Goal: Task Accomplishment & Management: Complete application form

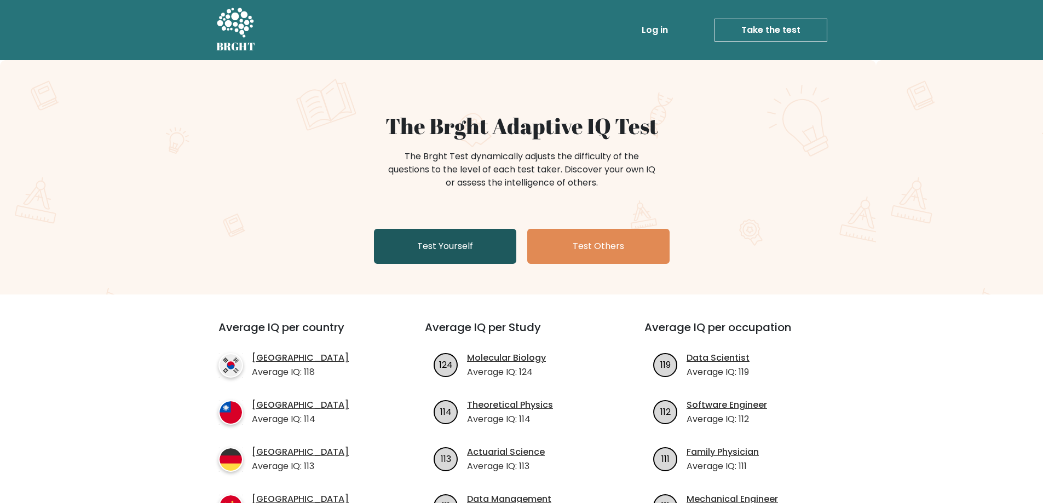
click at [412, 252] on link "Test Yourself" at bounding box center [445, 246] width 142 height 35
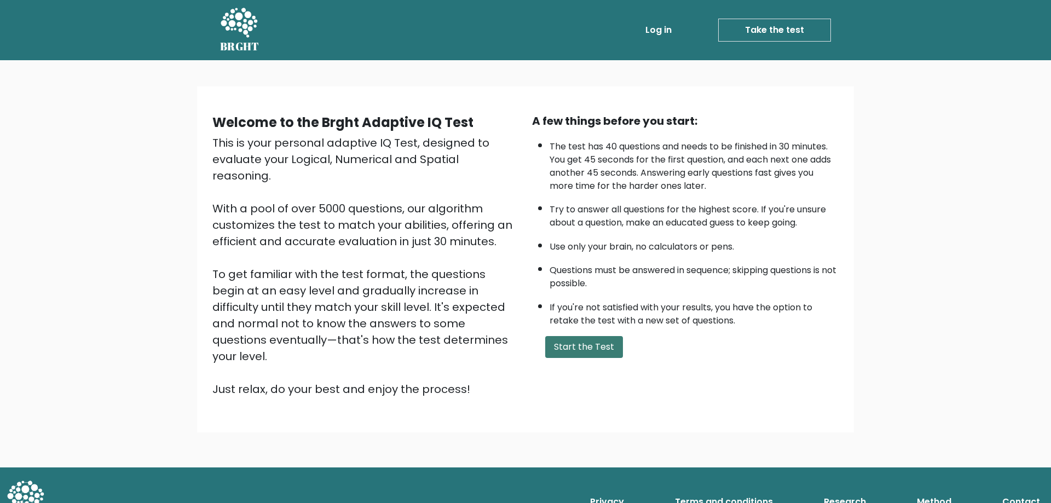
click at [566, 348] on button "Start the Test" at bounding box center [584, 347] width 78 height 22
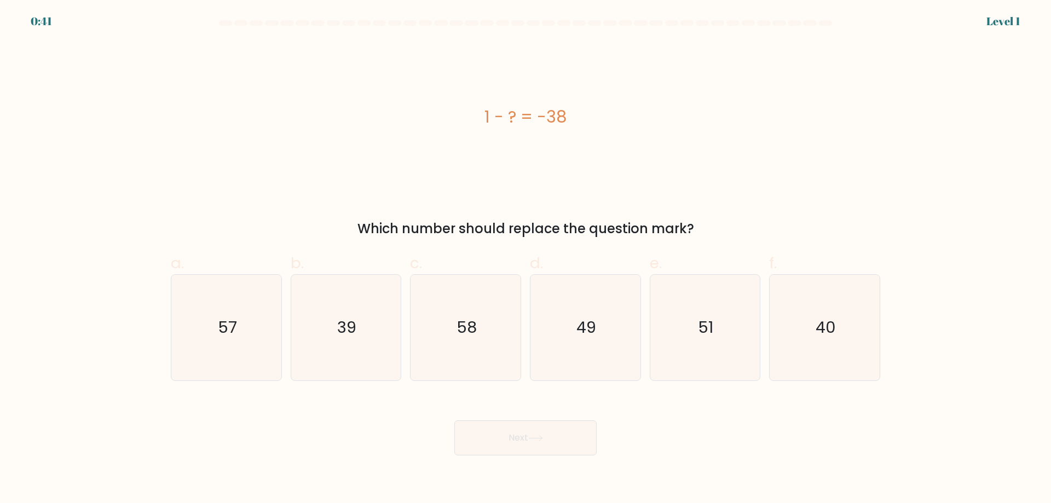
drag, startPoint x: 356, startPoint y: 237, endPoint x: 679, endPoint y: 222, distance: 322.8
click at [679, 222] on div "Which number should replace the question mark?" at bounding box center [525, 229] width 696 height 20
drag, startPoint x: 485, startPoint y: 120, endPoint x: 516, endPoint y: 122, distance: 31.3
click at [516, 122] on div "1 - ? = -38" at bounding box center [526, 117] width 710 height 25
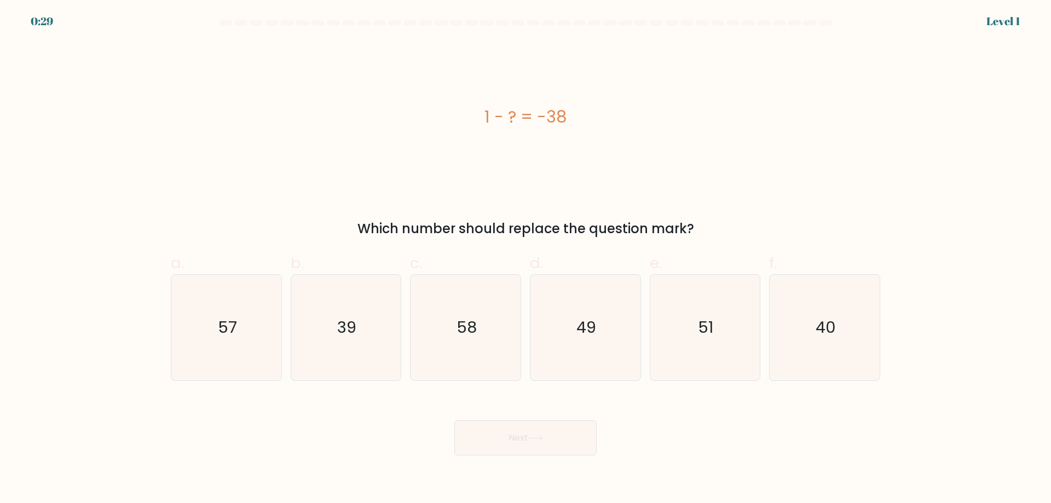
click at [516, 122] on div "1 - ? = -38" at bounding box center [526, 117] width 710 height 25
drag, startPoint x: 527, startPoint y: 124, endPoint x: 561, endPoint y: 124, distance: 34.5
click at [559, 124] on div "1 - ? = -38" at bounding box center [526, 117] width 710 height 25
click at [564, 124] on div "1 - ? = -38" at bounding box center [526, 117] width 710 height 25
click at [332, 305] on icon "39" at bounding box center [346, 328] width 106 height 106
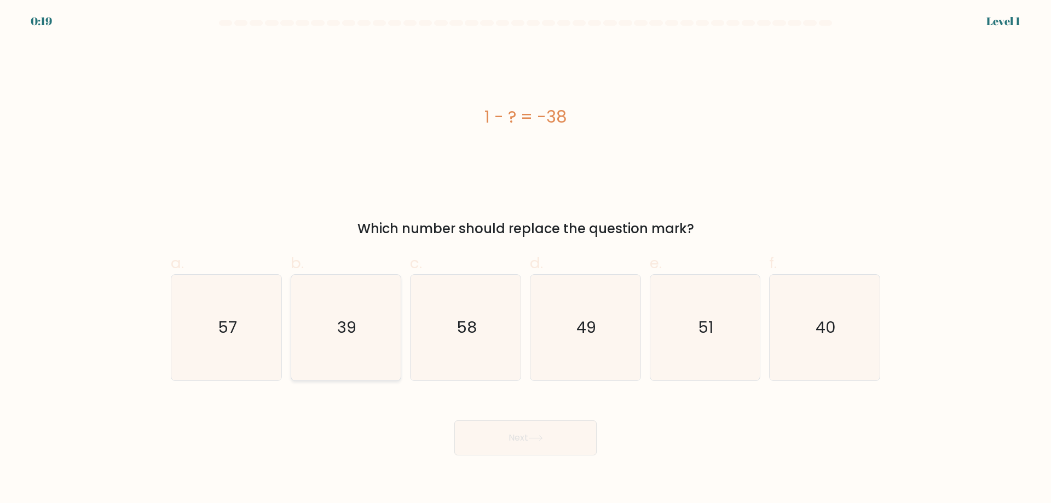
click at [526, 259] on input "b. 39" at bounding box center [526, 255] width 1 height 7
radio input "true"
click at [481, 445] on button "Next" at bounding box center [525, 437] width 142 height 35
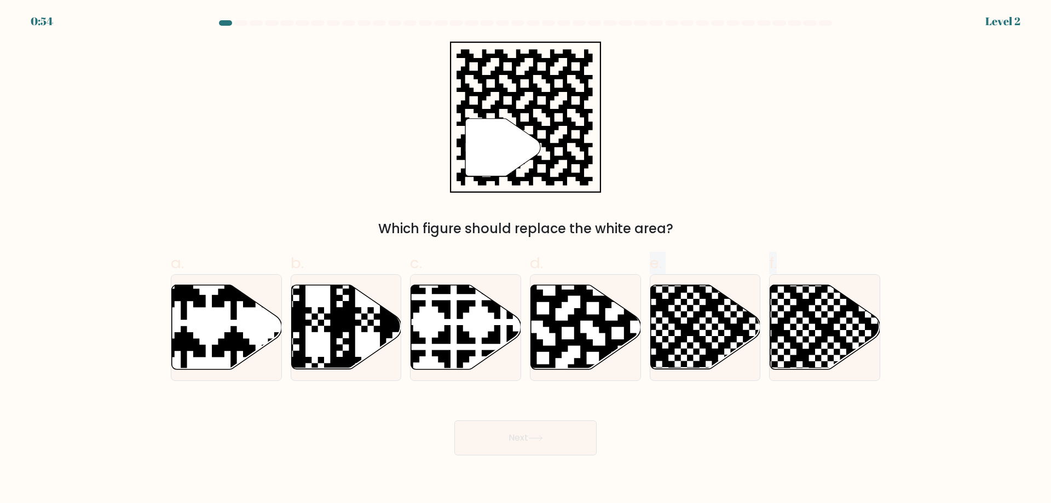
drag, startPoint x: 561, startPoint y: 357, endPoint x: 689, endPoint y: 450, distance: 157.6
click at [689, 450] on form "a." at bounding box center [525, 237] width 1051 height 435
click at [595, 311] on icon at bounding box center [586, 327] width 110 height 84
click at [526, 259] on input "d." at bounding box center [526, 255] width 1 height 7
radio input "true"
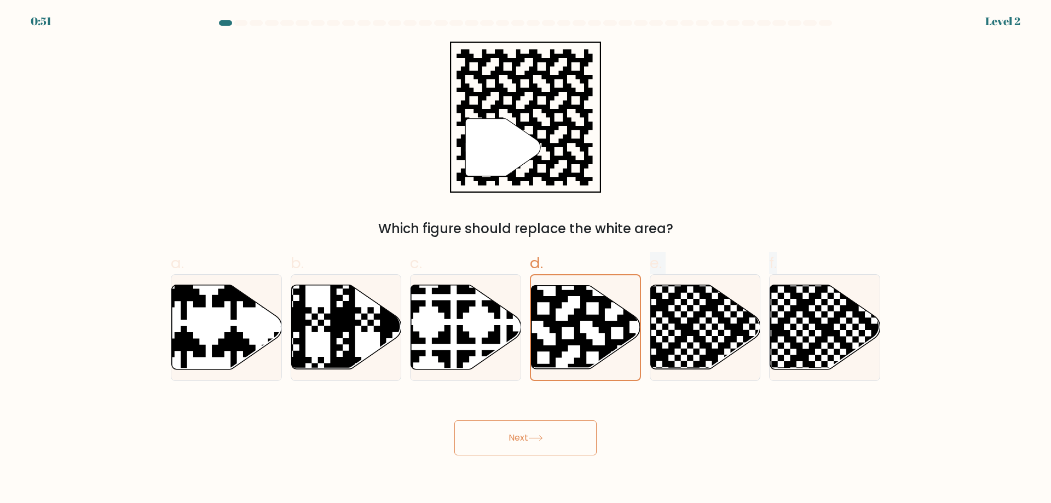
click at [563, 447] on button "Next" at bounding box center [525, 437] width 142 height 35
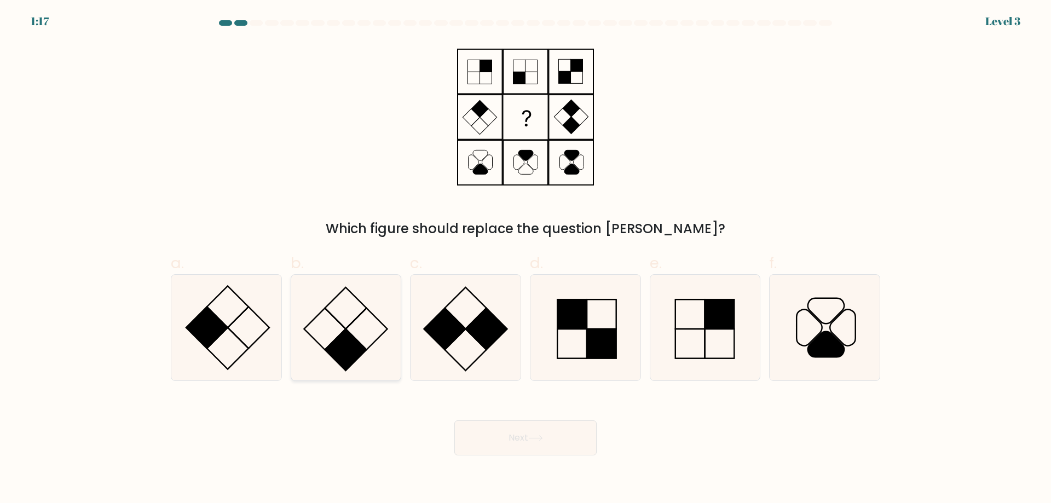
click at [358, 325] on icon at bounding box center [346, 328] width 106 height 106
click at [526, 259] on input "b." at bounding box center [526, 255] width 1 height 7
radio input "true"
click at [485, 454] on button "Next" at bounding box center [525, 437] width 142 height 35
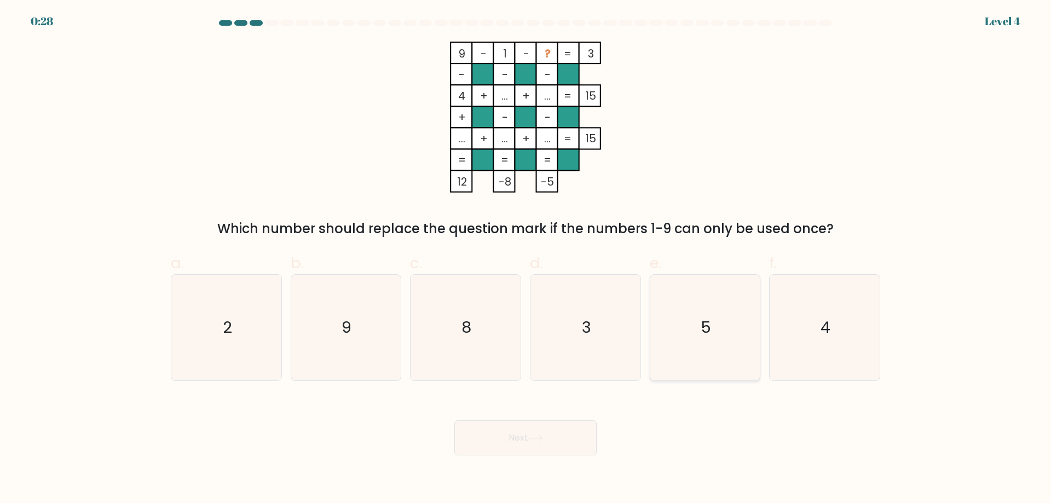
click at [690, 342] on icon "5" at bounding box center [705, 328] width 106 height 106
click at [526, 259] on input "e. 5" at bounding box center [526, 255] width 1 height 7
radio input "true"
click at [540, 445] on button "Next" at bounding box center [525, 437] width 142 height 35
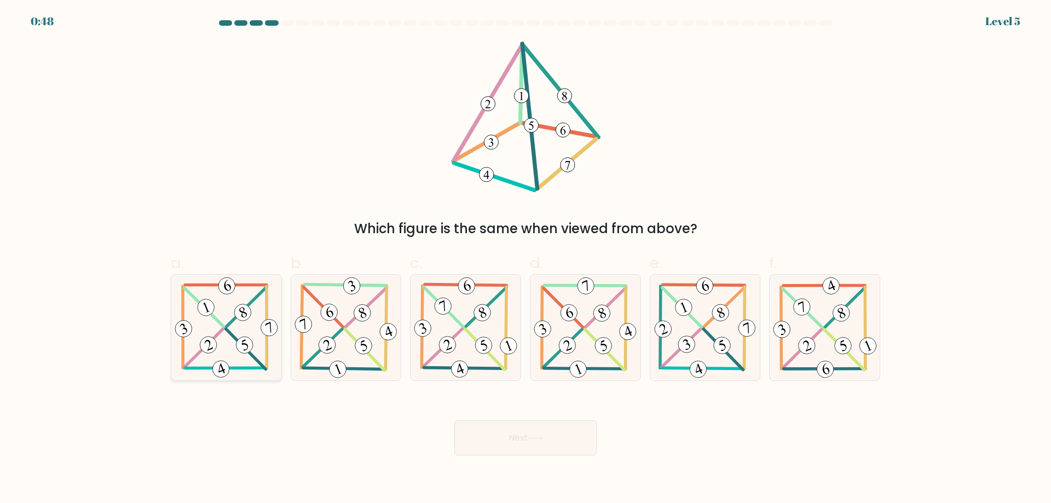
click at [222, 331] on 595 at bounding box center [203, 347] width 39 height 39
click at [526, 259] on input "a." at bounding box center [526, 255] width 1 height 7
radio input "true"
click at [506, 436] on button "Next" at bounding box center [525, 437] width 142 height 35
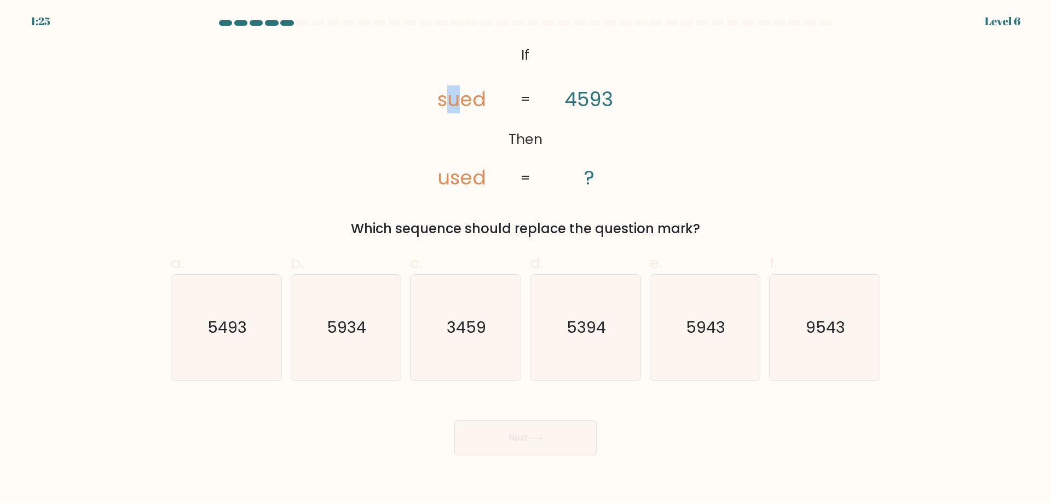
drag, startPoint x: 443, startPoint y: 103, endPoint x: 455, endPoint y: 104, distance: 11.5
click at [455, 104] on tspan "sued" at bounding box center [461, 99] width 49 height 28
drag, startPoint x: 455, startPoint y: 104, endPoint x: 479, endPoint y: 97, distance: 25.0
click at [479, 97] on tspan "sued" at bounding box center [461, 99] width 49 height 28
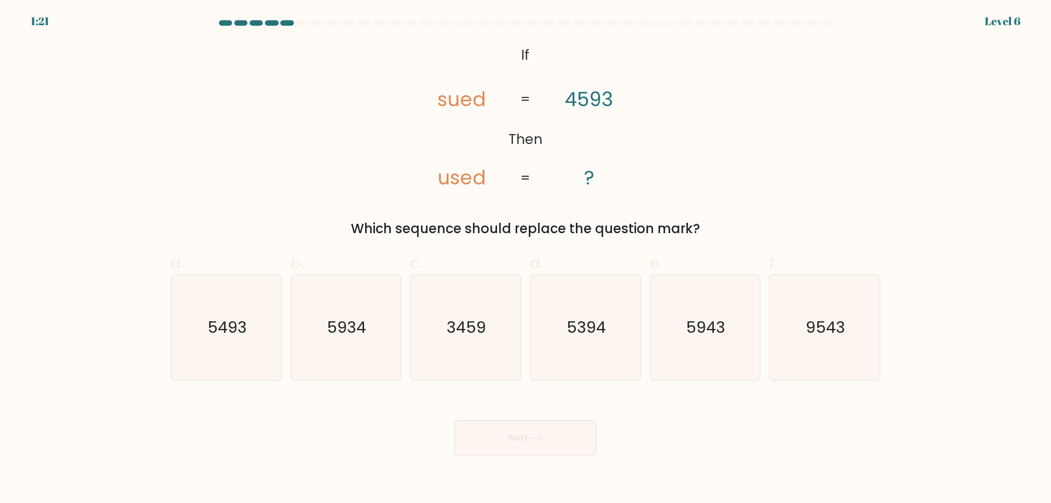
click at [756, 87] on div "@import url('[URL][DOMAIN_NAME]); If Then sued used 4593 ? = = Which sequence s…" at bounding box center [525, 140] width 723 height 197
click at [448, 182] on tspan "used" at bounding box center [461, 177] width 49 height 28
click at [447, 182] on tspan "used" at bounding box center [461, 177] width 49 height 28
click at [451, 180] on tspan "used" at bounding box center [461, 177] width 49 height 28
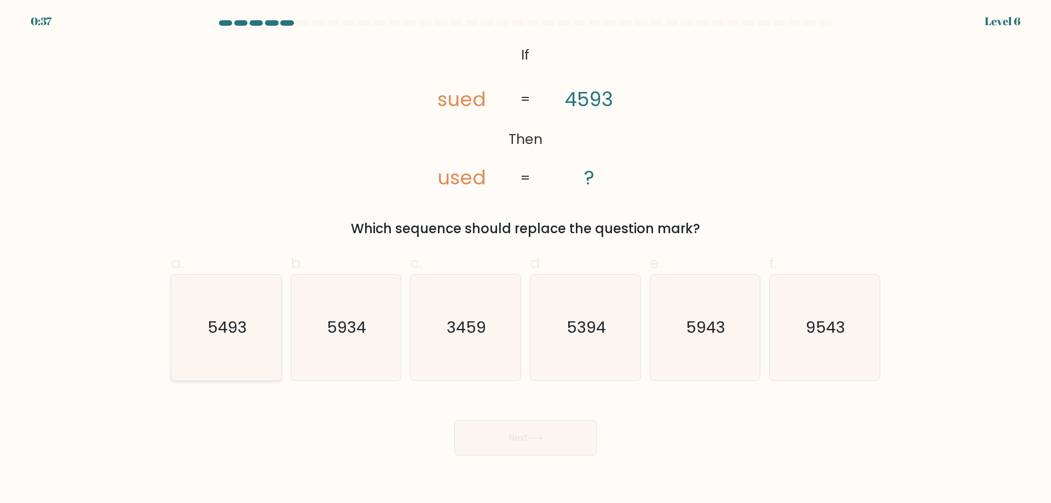
click at [256, 334] on icon "5493" at bounding box center [227, 328] width 106 height 106
click at [526, 259] on input "a. 5493" at bounding box center [526, 255] width 1 height 7
radio input "true"
click at [543, 443] on button "Next" at bounding box center [525, 437] width 142 height 35
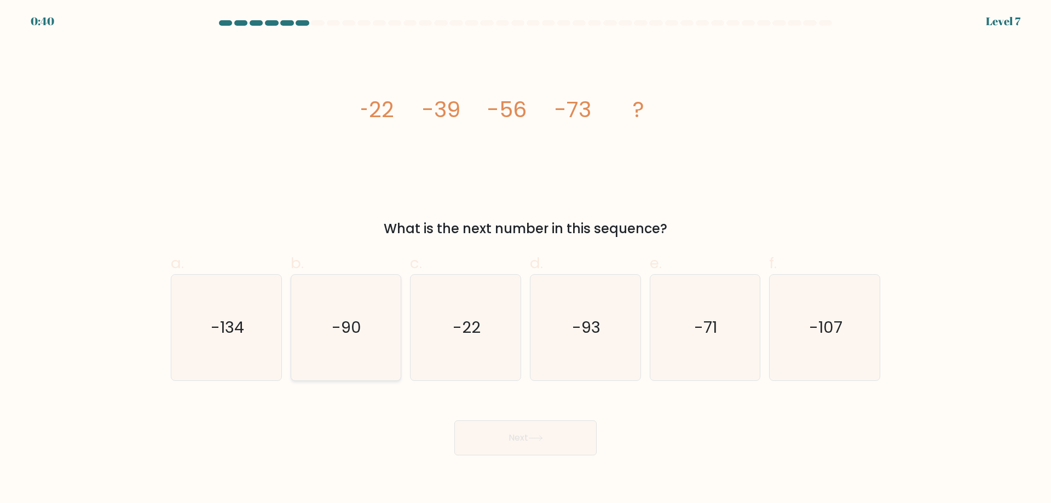
click at [351, 335] on text "-90" at bounding box center [347, 327] width 30 height 22
click at [526, 259] on input "b. -90" at bounding box center [526, 255] width 1 height 7
radio input "true"
click at [558, 439] on button "Next" at bounding box center [525, 437] width 142 height 35
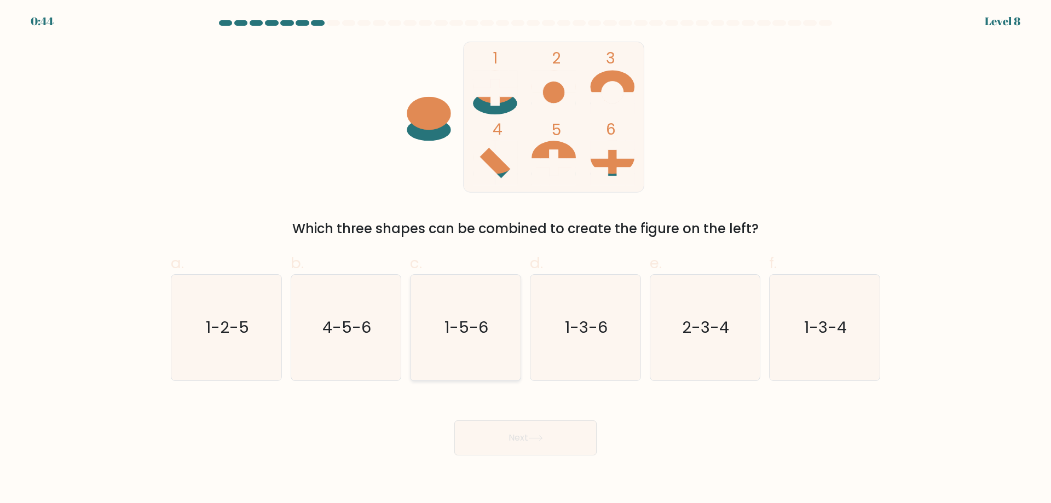
click at [458, 324] on text "1-5-6" at bounding box center [467, 327] width 44 height 22
click at [526, 259] on input "c. 1-5-6" at bounding box center [526, 255] width 1 height 7
radio input "true"
click at [527, 429] on button "Next" at bounding box center [525, 437] width 142 height 35
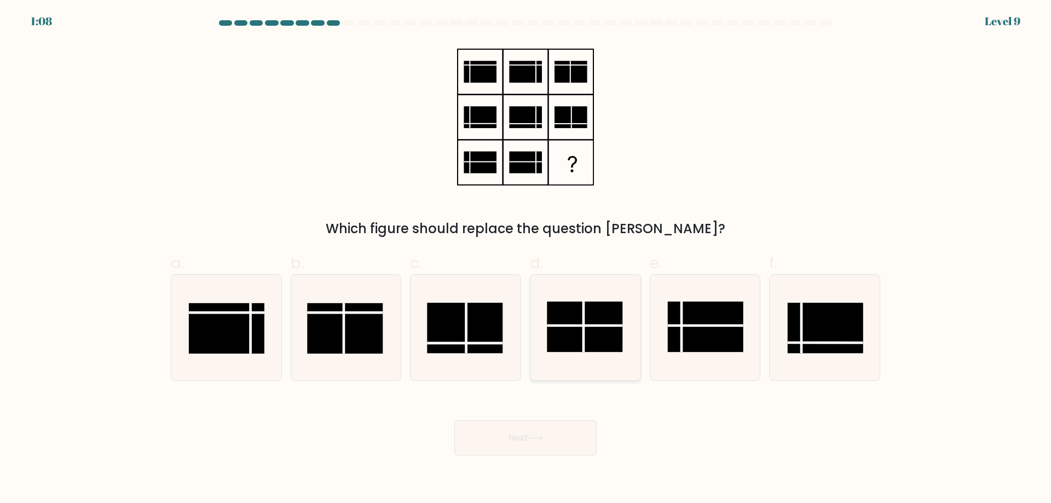
click at [626, 344] on icon at bounding box center [586, 328] width 106 height 106
click at [526, 259] on input "d." at bounding box center [526, 255] width 1 height 7
radio input "true"
click at [562, 442] on button "Next" at bounding box center [525, 437] width 142 height 35
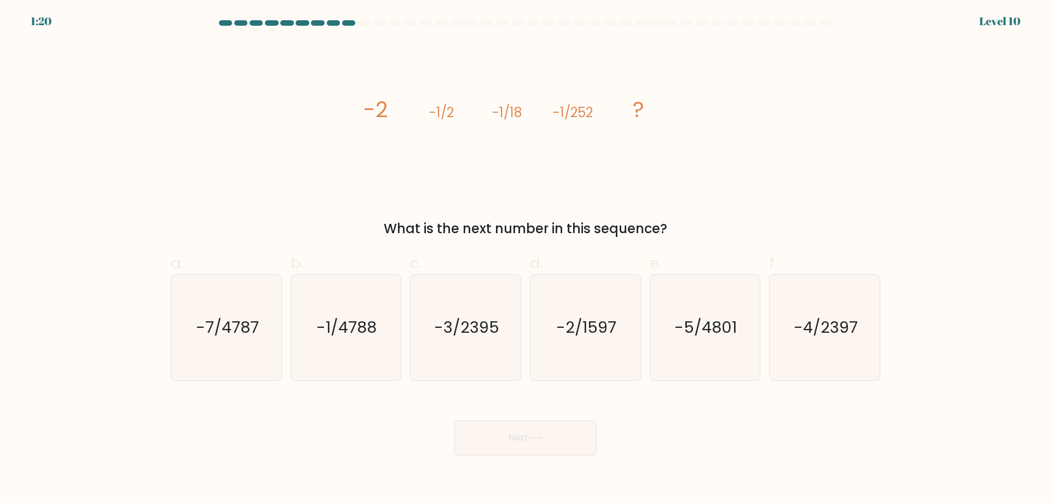
click at [577, 134] on icon "image/svg+xml -2 -1/2 -1/18 -1/252 ?" at bounding box center [525, 117] width 328 height 151
drag, startPoint x: 576, startPoint y: 117, endPoint x: 508, endPoint y: 116, distance: 67.9
click at [472, 113] on icon "image/svg+xml -2 -1/2 -1/18 -1/252 ?" at bounding box center [525, 117] width 328 height 151
click at [508, 116] on tspan "-1/18" at bounding box center [507, 112] width 30 height 18
click at [451, 112] on tspan "-1/2" at bounding box center [441, 112] width 25 height 18
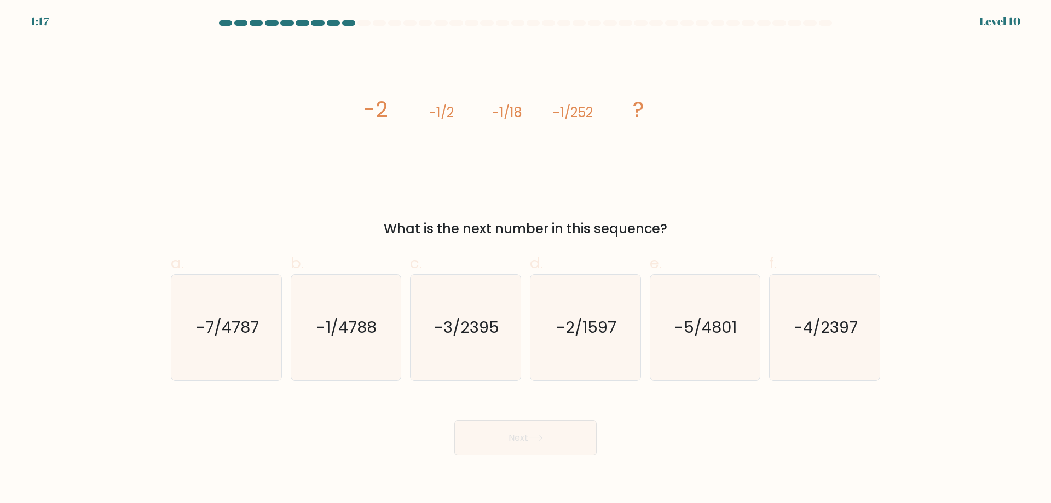
click at [451, 112] on tspan "-1/2" at bounding box center [441, 112] width 25 height 18
click at [454, 117] on tspan "-1/2" at bounding box center [441, 112] width 25 height 18
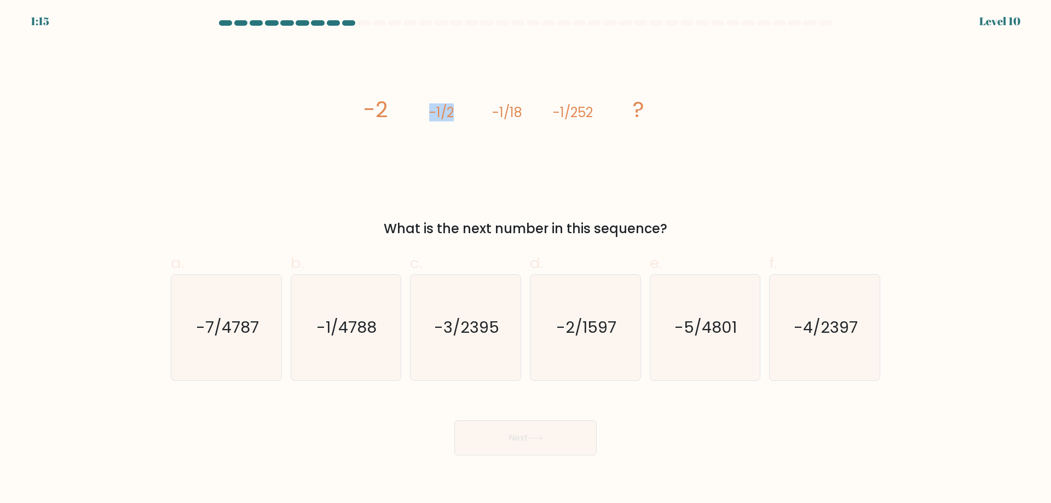
click at [454, 117] on tspan "-1/2" at bounding box center [441, 112] width 25 height 18
click at [489, 114] on icon "image/svg+xml -2 -1/2 -1/18 -1/252 ?" at bounding box center [525, 117] width 328 height 151
click at [838, 311] on icon "-4/2397" at bounding box center [825, 328] width 106 height 106
click at [526, 259] on input "f. -4/2397" at bounding box center [526, 255] width 1 height 7
radio input "true"
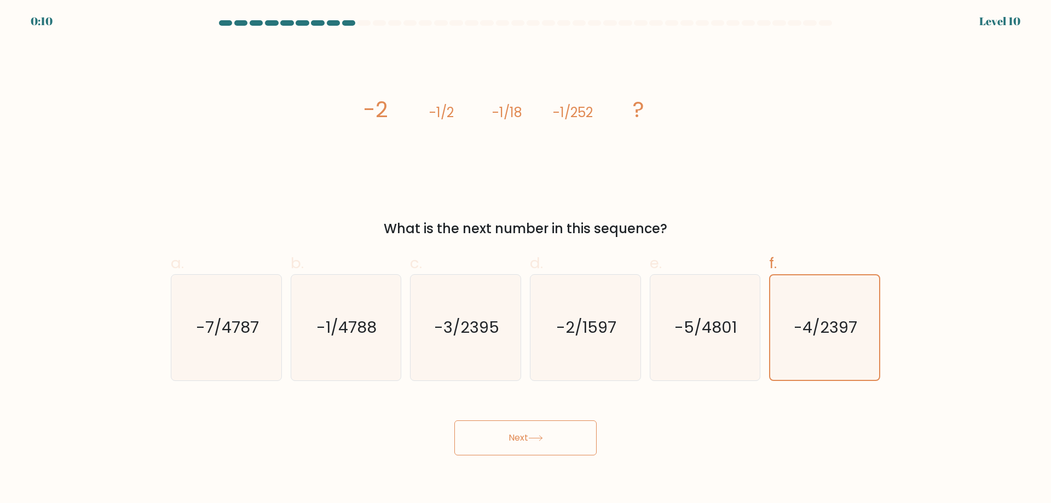
click at [519, 445] on button "Next" at bounding box center [525, 437] width 142 height 35
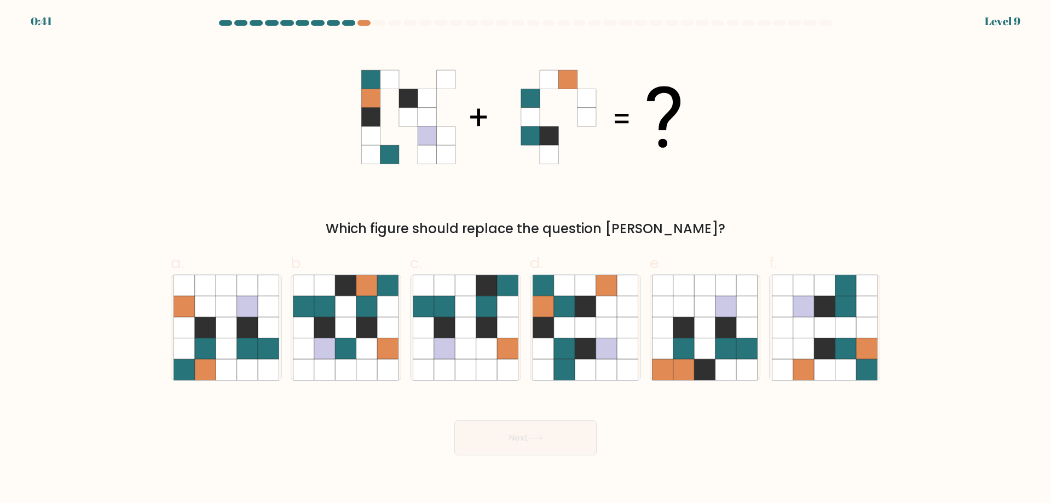
click at [347, 21] on div at bounding box center [348, 22] width 13 height 5
click at [585, 321] on icon at bounding box center [585, 327] width 21 height 21
click at [526, 259] on input "d." at bounding box center [526, 255] width 1 height 7
radio input "true"
click at [528, 435] on button "Next" at bounding box center [525, 437] width 142 height 35
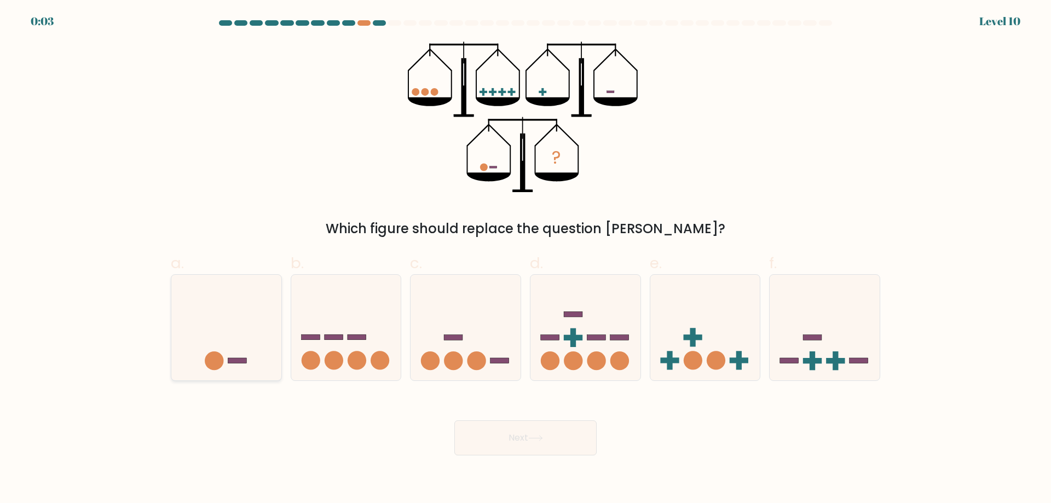
click at [256, 348] on icon at bounding box center [226, 327] width 110 height 91
click at [526, 259] on input "a." at bounding box center [526, 255] width 1 height 7
radio input "true"
click at [526, 438] on button "Next" at bounding box center [525, 437] width 142 height 35
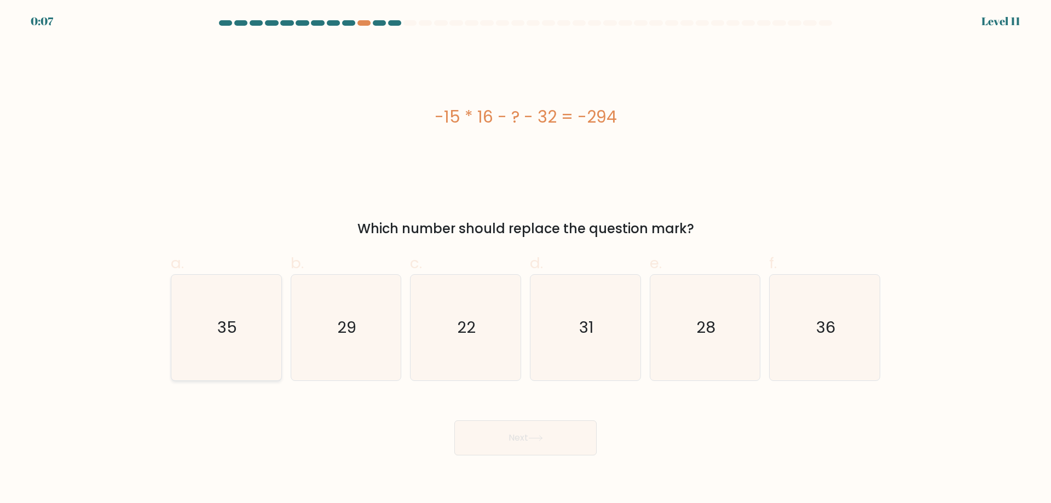
click at [244, 318] on icon "35" at bounding box center [227, 328] width 106 height 106
click at [526, 259] on input "a. 35" at bounding box center [526, 255] width 1 height 7
radio input "true"
click at [504, 432] on button "Next" at bounding box center [525, 437] width 142 height 35
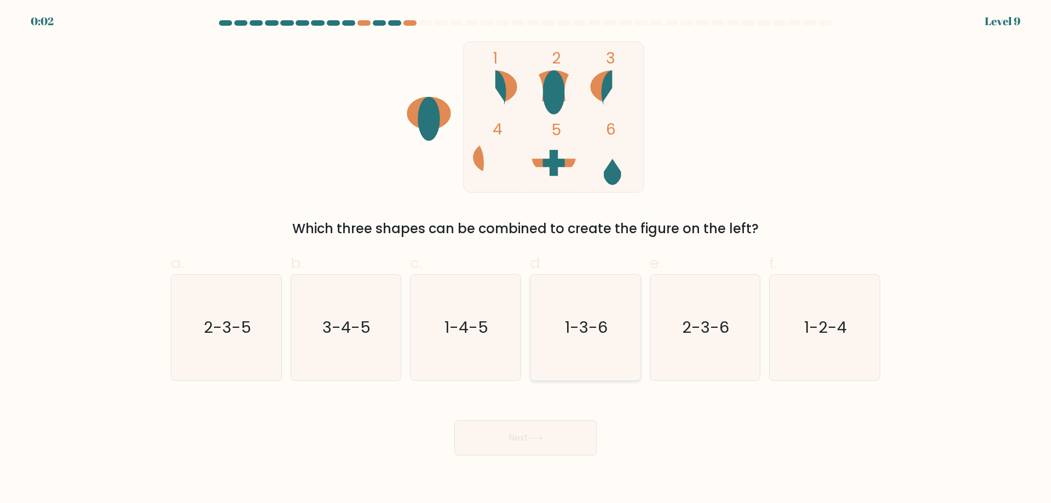
click at [603, 361] on icon "1-3-6" at bounding box center [586, 328] width 106 height 106
click at [526, 259] on input "d. 1-3-6" at bounding box center [526, 255] width 1 height 7
radio input "true"
click at [560, 441] on button "Next" at bounding box center [525, 437] width 142 height 35
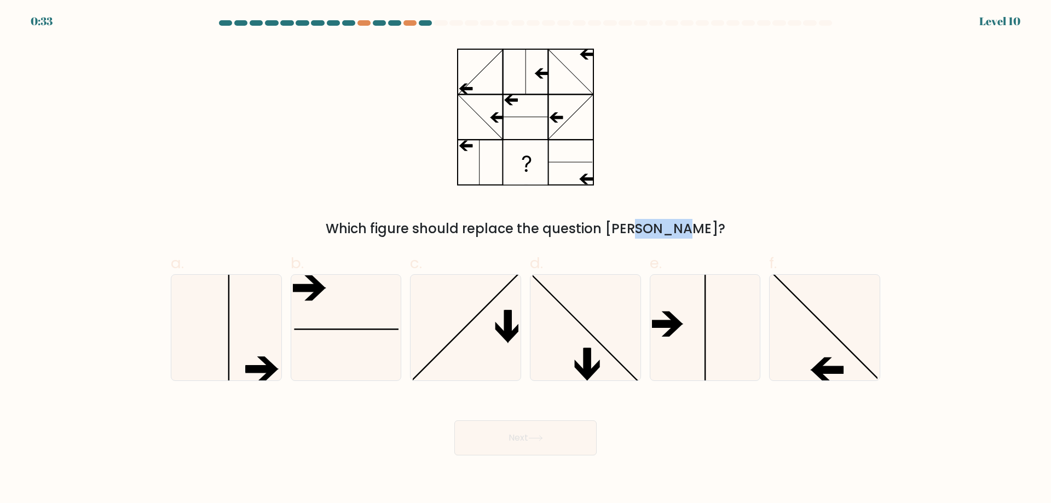
drag, startPoint x: 616, startPoint y: 225, endPoint x: 576, endPoint y: 216, distance: 40.9
click at [576, 216] on div "Which figure should replace the question [PERSON_NAME]?" at bounding box center [525, 140] width 723 height 197
click at [671, 330] on icon at bounding box center [705, 328] width 106 height 106
click at [526, 259] on input "e." at bounding box center [526, 255] width 1 height 7
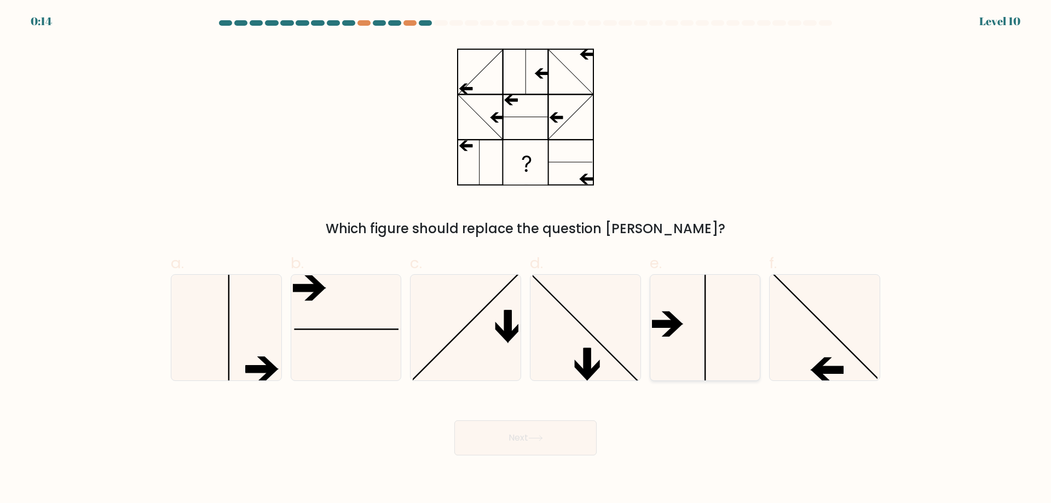
radio input "true"
click at [508, 454] on button "Next" at bounding box center [525, 437] width 142 height 35
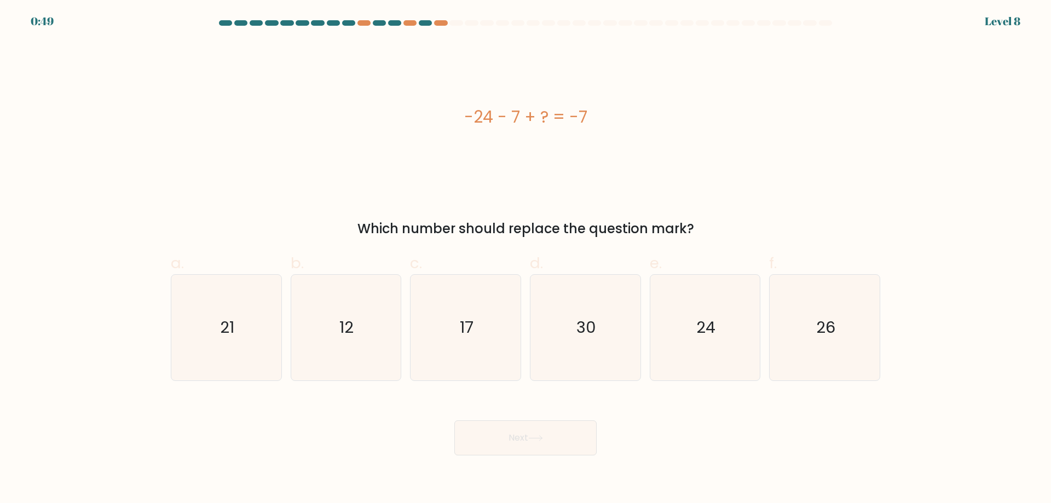
drag, startPoint x: 464, startPoint y: 119, endPoint x: 584, endPoint y: 105, distance: 121.2
click at [584, 105] on div "-24 - 7 + ? = -7" at bounding box center [526, 117] width 710 height 25
click at [345, 321] on text "12" at bounding box center [347, 327] width 14 height 22
click at [526, 259] on input "b. 12" at bounding box center [526, 255] width 1 height 7
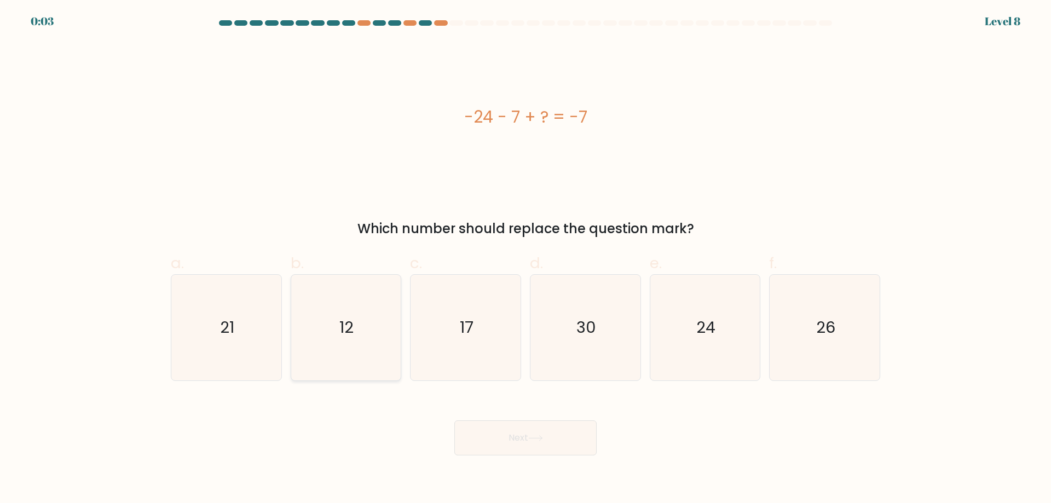
radio input "true"
click at [533, 433] on button "Next" at bounding box center [525, 437] width 142 height 35
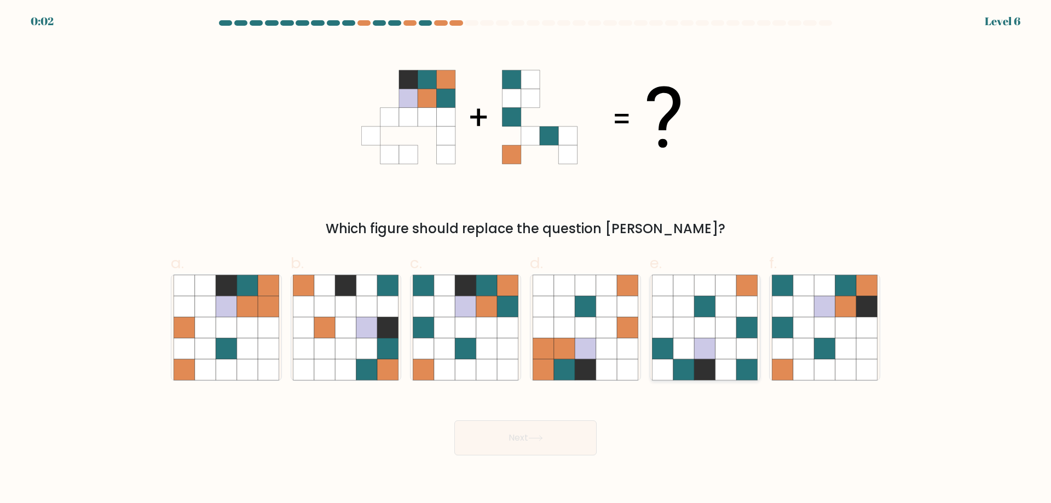
click at [718, 318] on icon at bounding box center [726, 327] width 21 height 21
click at [526, 259] on input "e." at bounding box center [526, 255] width 1 height 7
radio input "true"
click at [524, 450] on button "Next" at bounding box center [525, 437] width 142 height 35
